Goal: Information Seeking & Learning: Learn about a topic

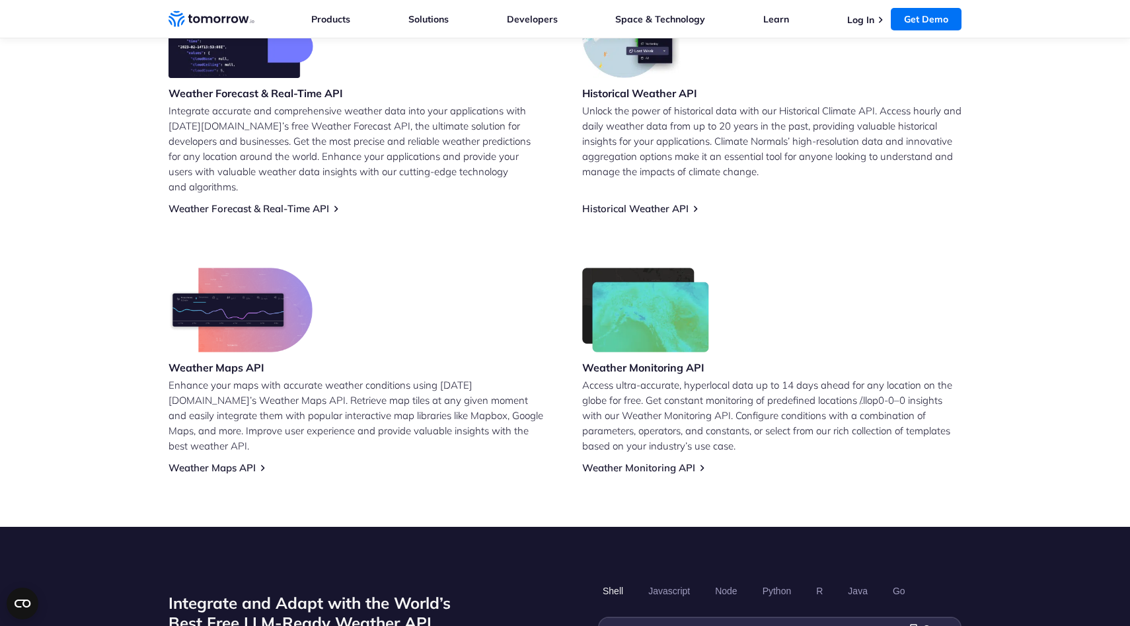
scroll to position [615, 0]
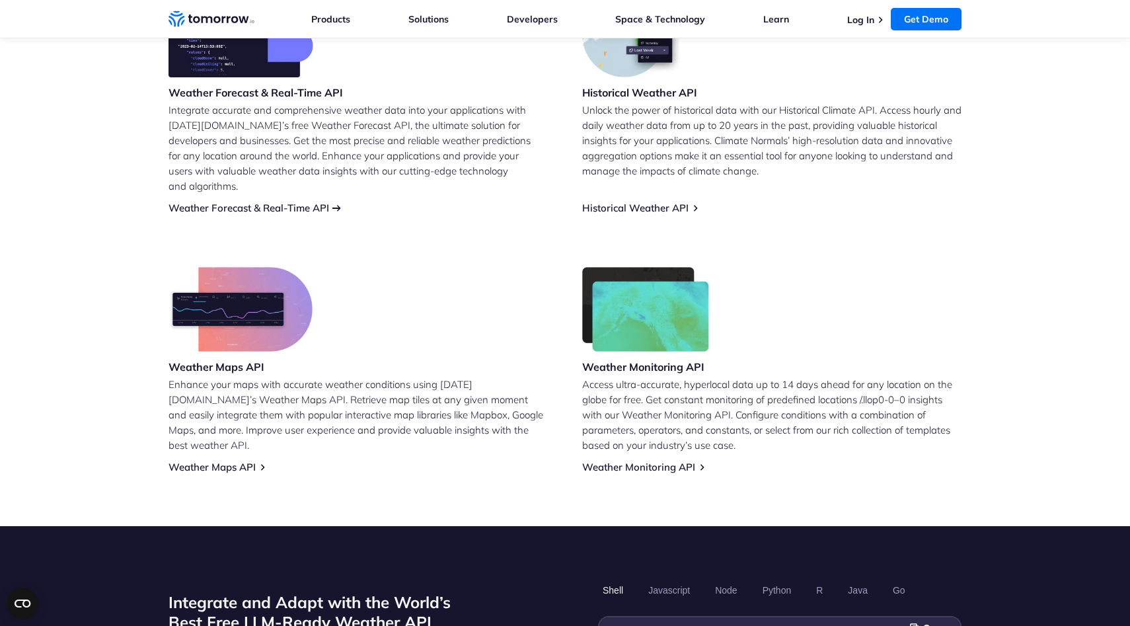
click at [283, 202] on link "Weather Forecast & Real-Time API" at bounding box center [249, 208] width 161 height 13
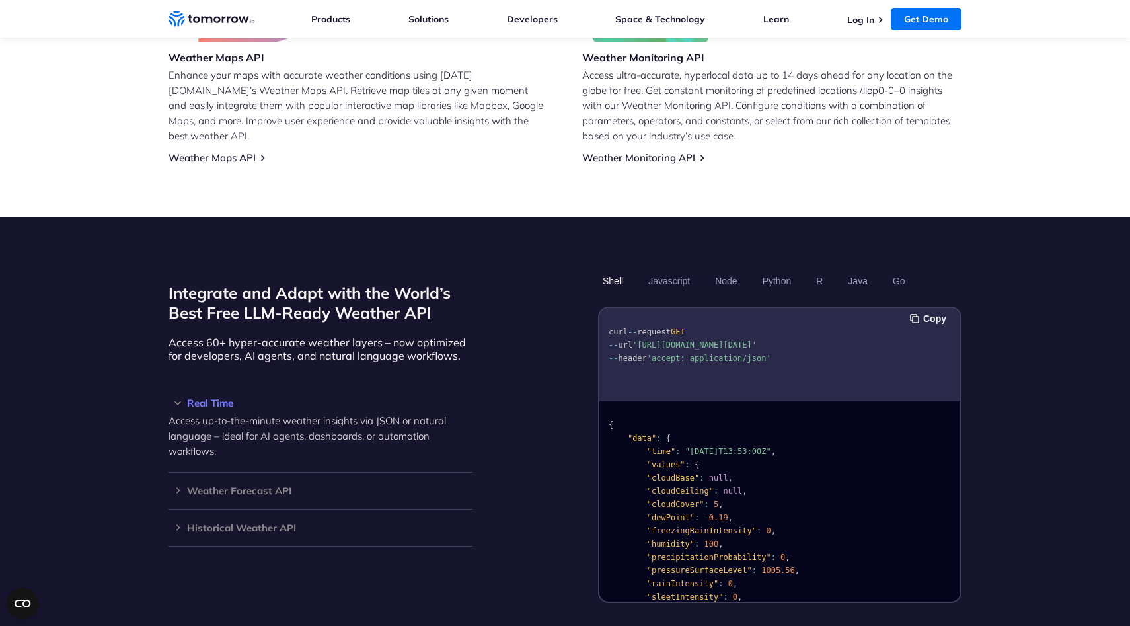
scroll to position [926, 0]
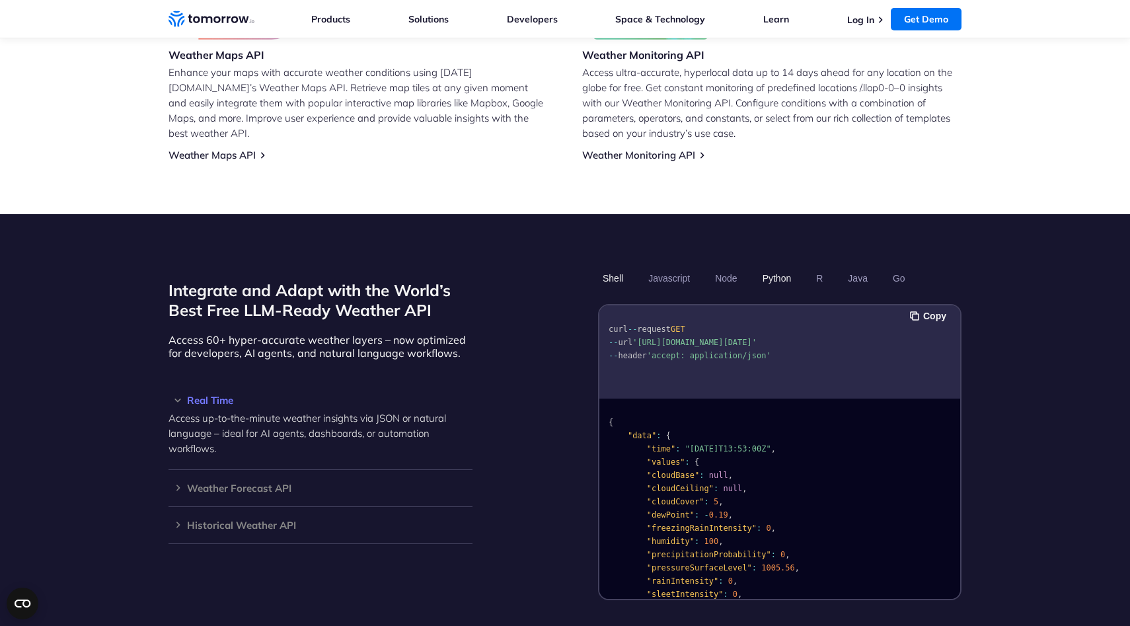
click at [777, 267] on button "Python" at bounding box center [777, 278] width 38 height 22
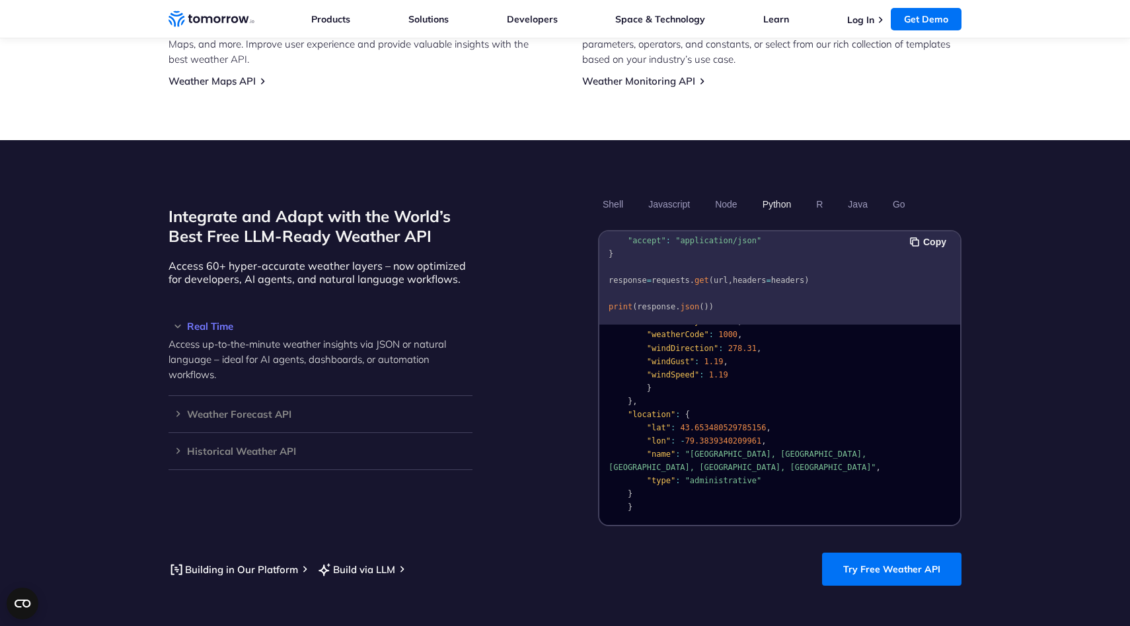
scroll to position [1032, 0]
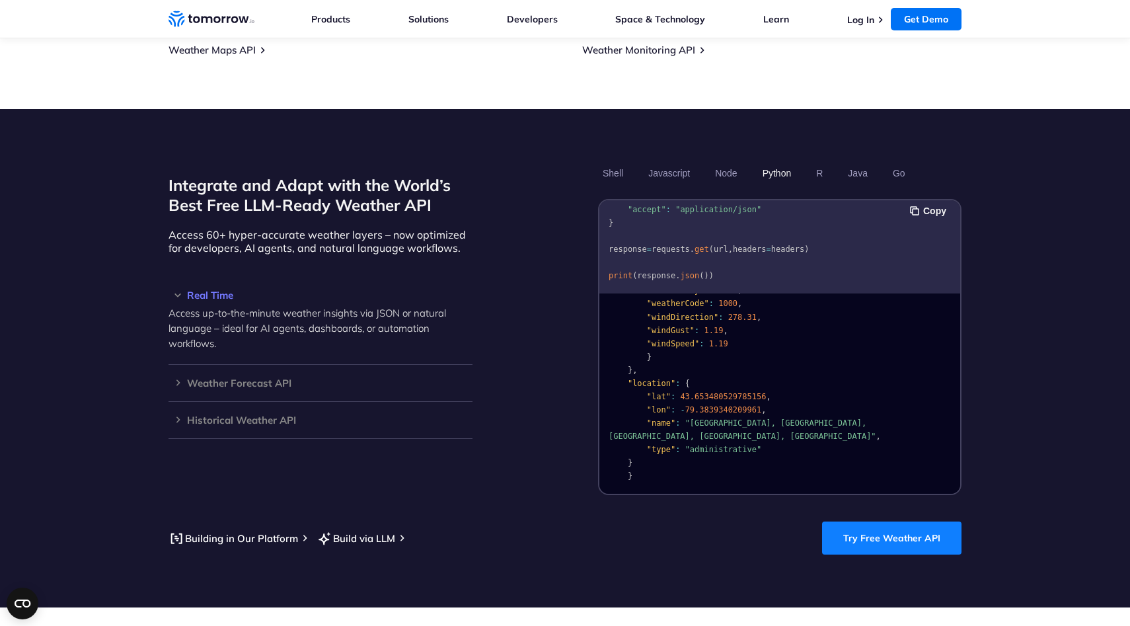
click at [915, 521] on link "Try Free Weather API" at bounding box center [891, 537] width 139 height 33
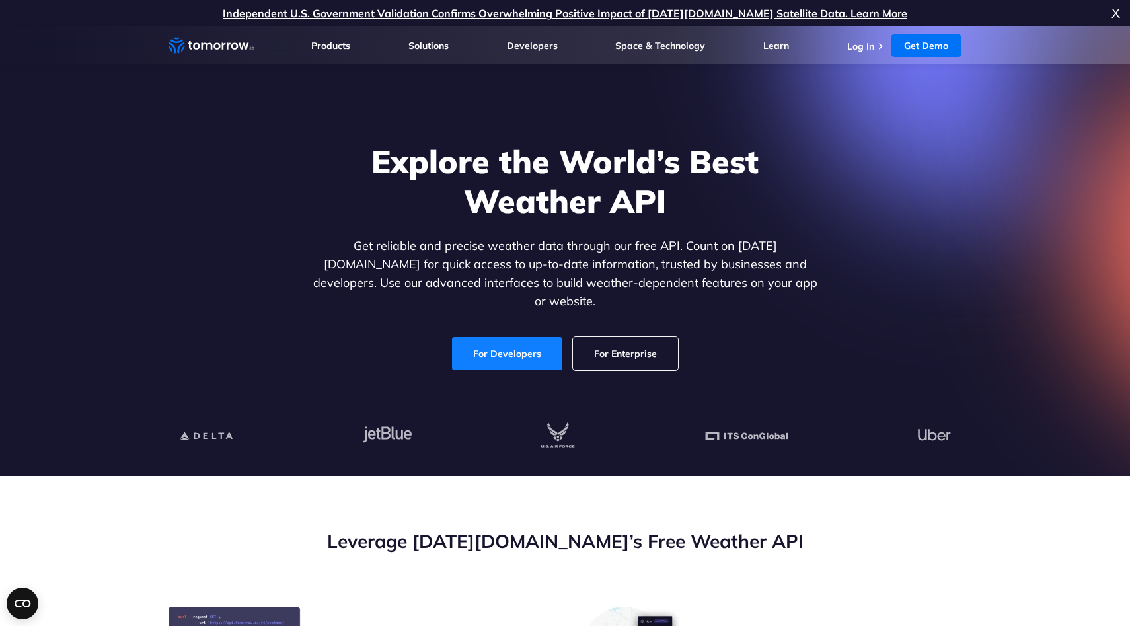
click at [531, 337] on link "For Developers" at bounding box center [507, 353] width 110 height 33
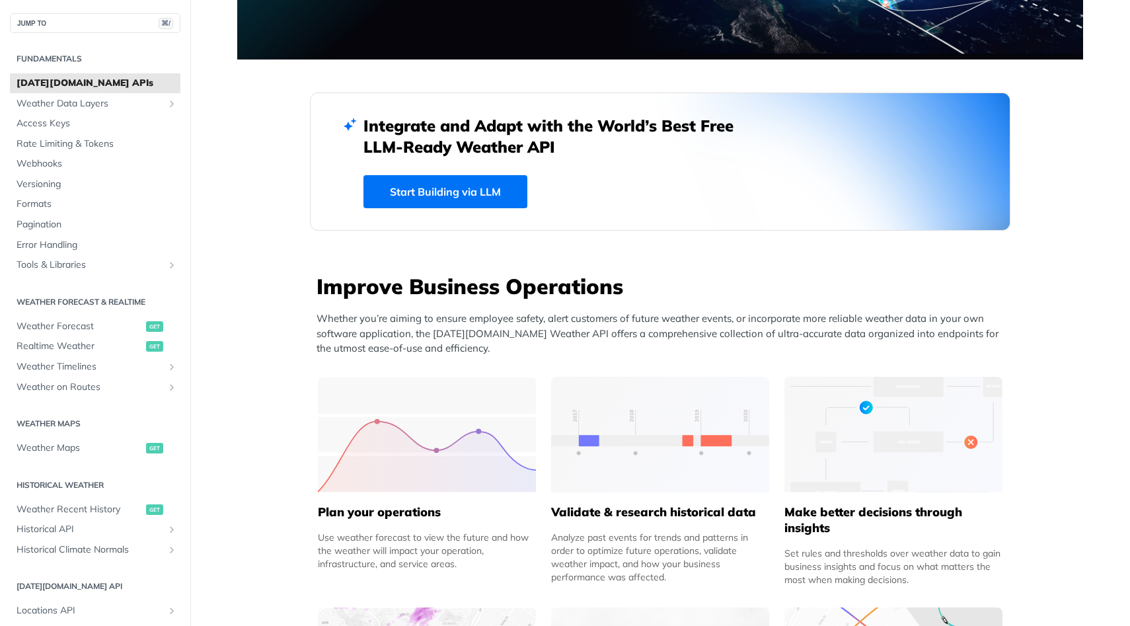
scroll to position [272, 0]
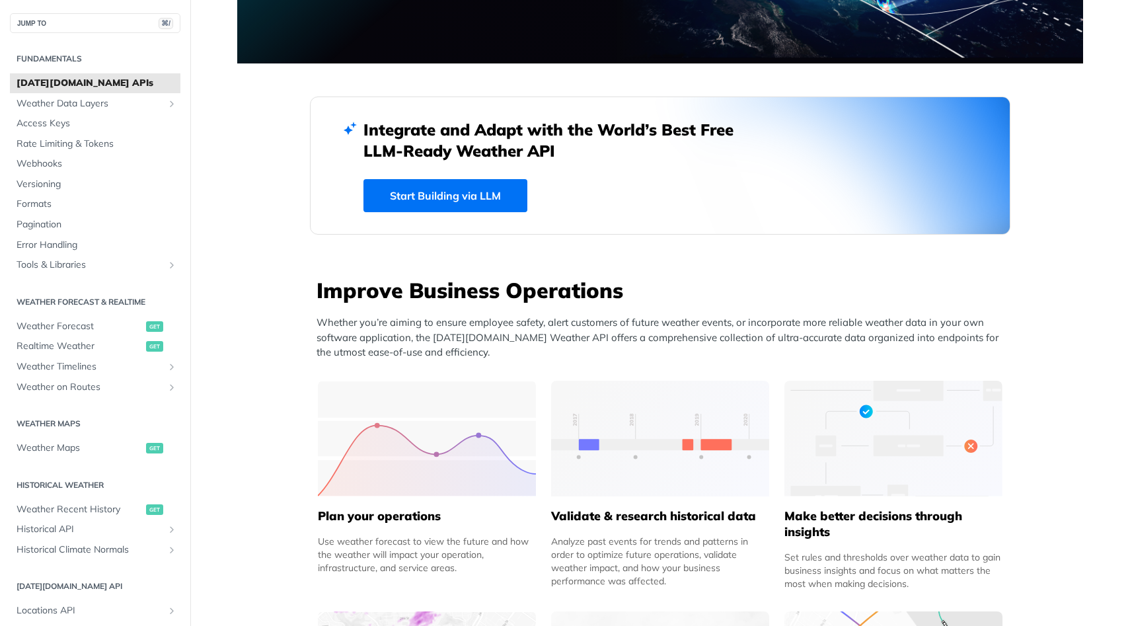
click at [425, 196] on link "Start Building via LLM" at bounding box center [445, 195] width 164 height 33
